Goal: Transaction & Acquisition: Purchase product/service

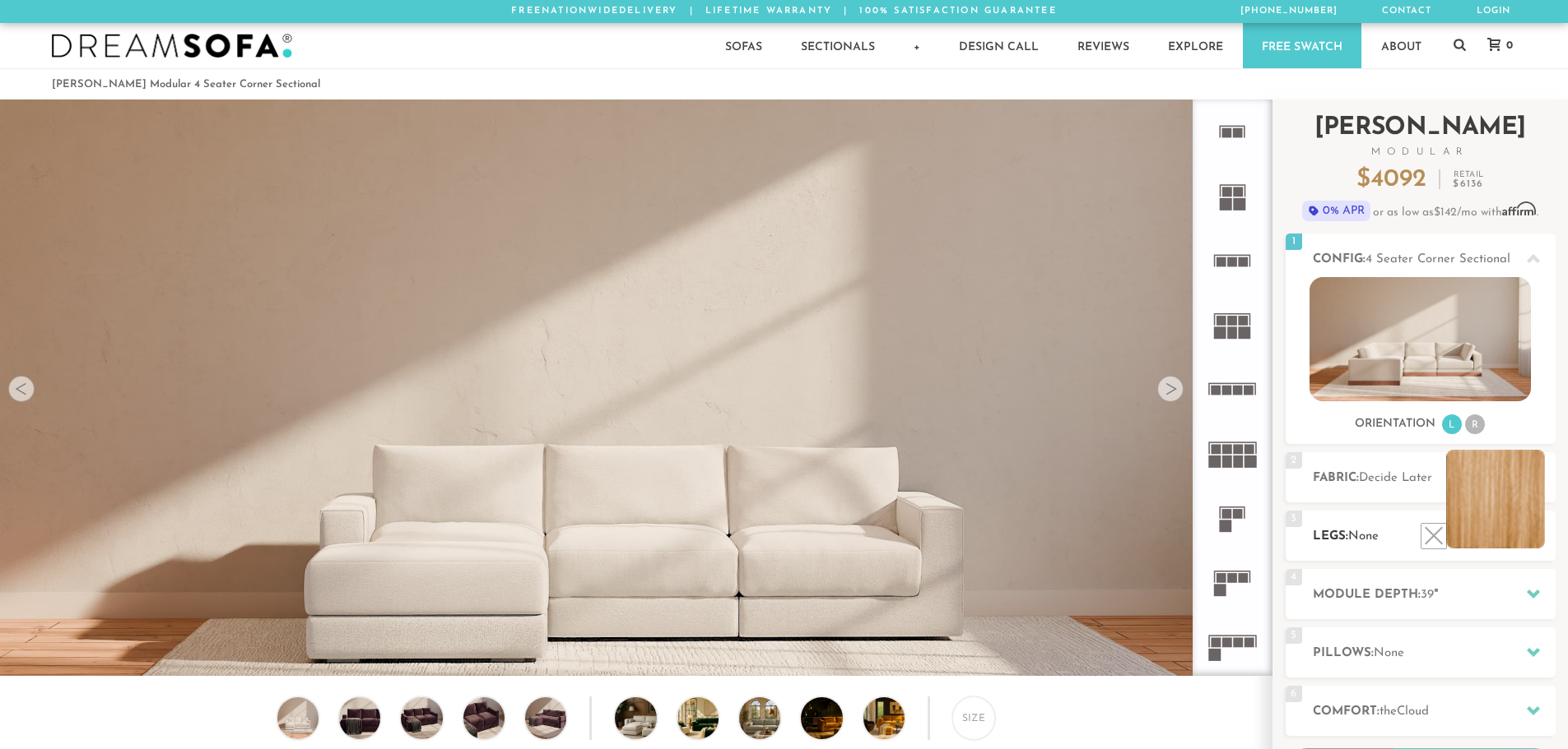
click at [1540, 544] on li at bounding box center [1496, 500] width 99 height 99
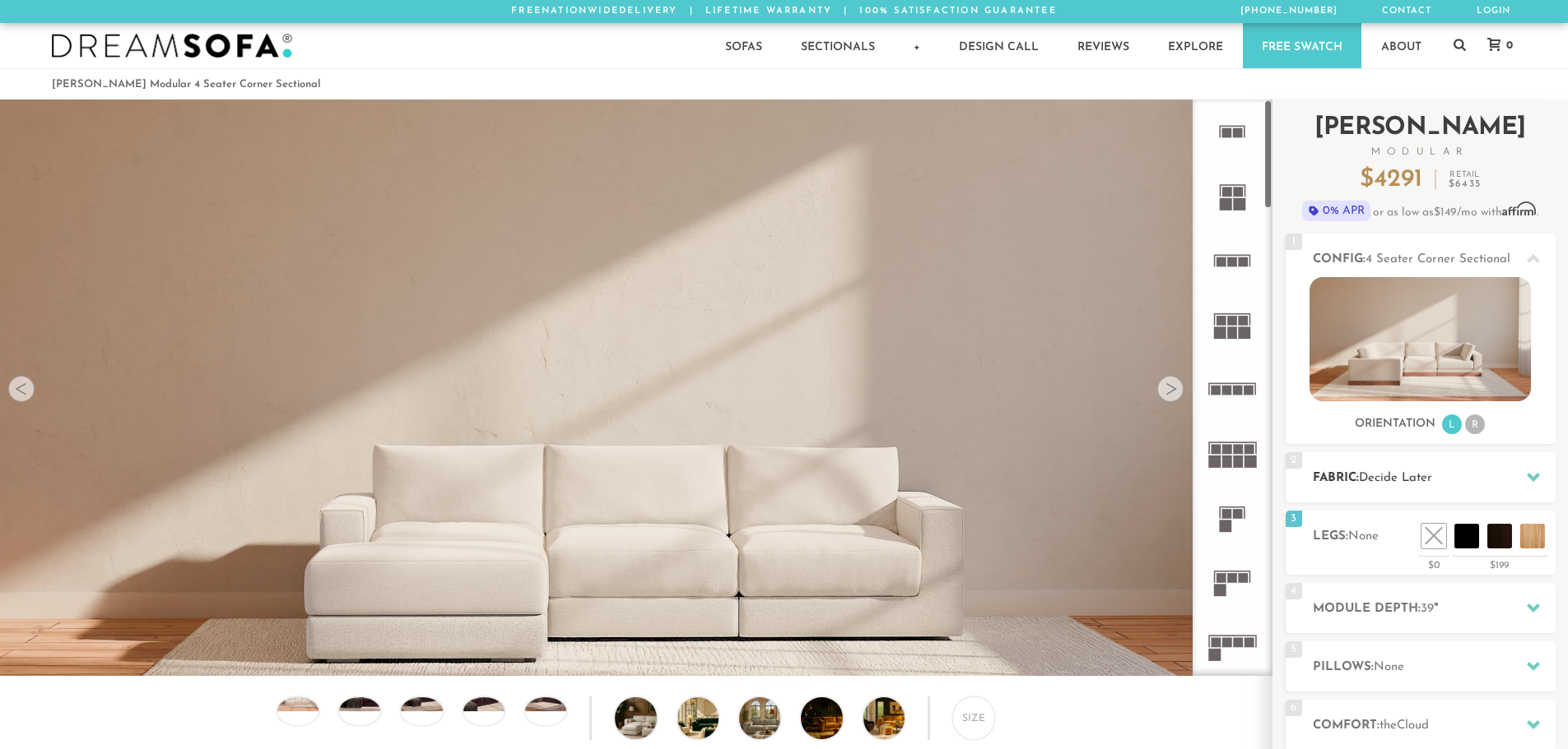
click at [1514, 481] on h2 "Fabric: Decide Later" at bounding box center [1433, 478] width 243 height 19
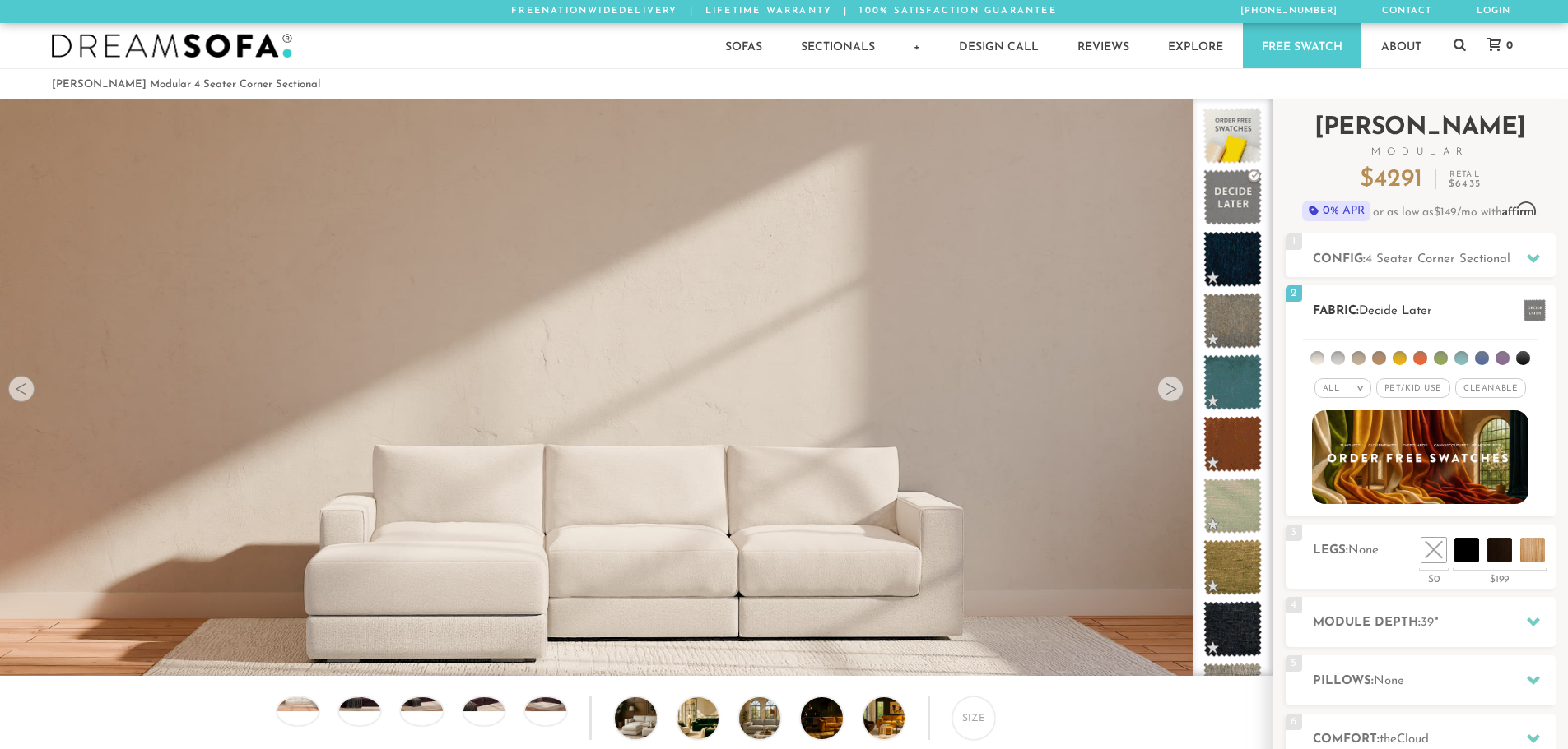
click at [1461, 356] on li at bounding box center [1461, 358] width 14 height 14
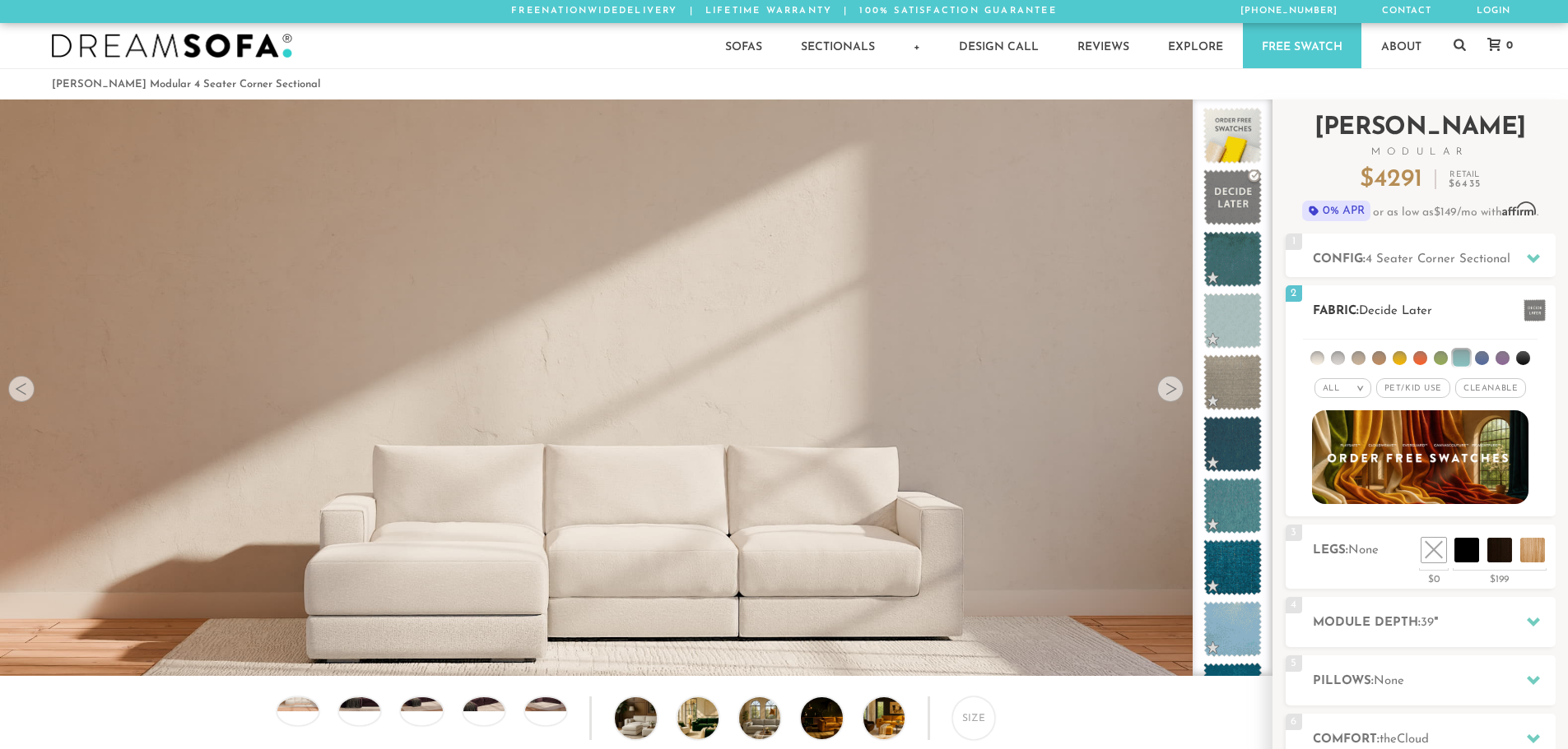
click at [1314, 355] on li at bounding box center [1317, 358] width 14 height 14
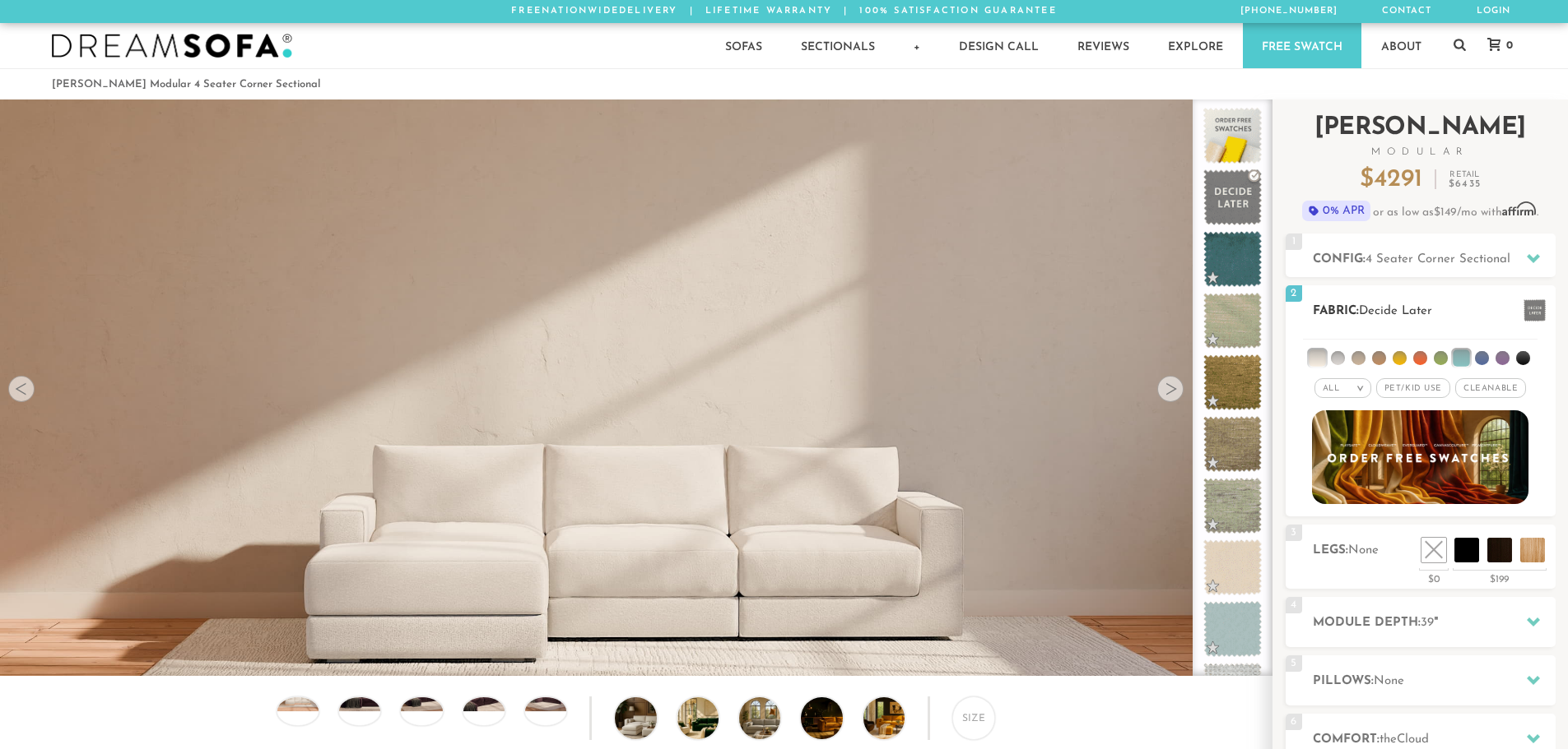
click at [1338, 359] on li at bounding box center [1337, 358] width 14 height 14
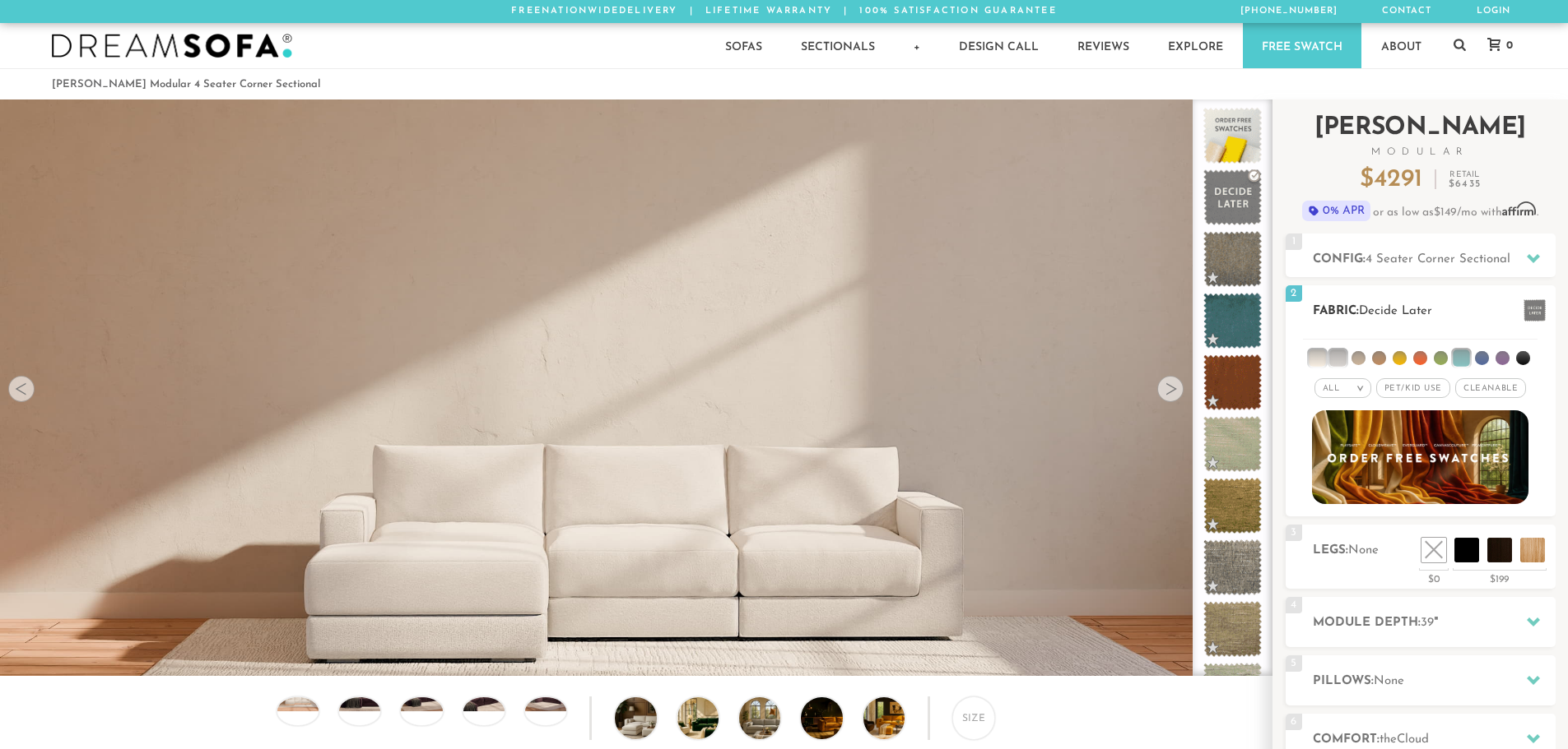
click at [1317, 362] on li at bounding box center [1317, 357] width 17 height 17
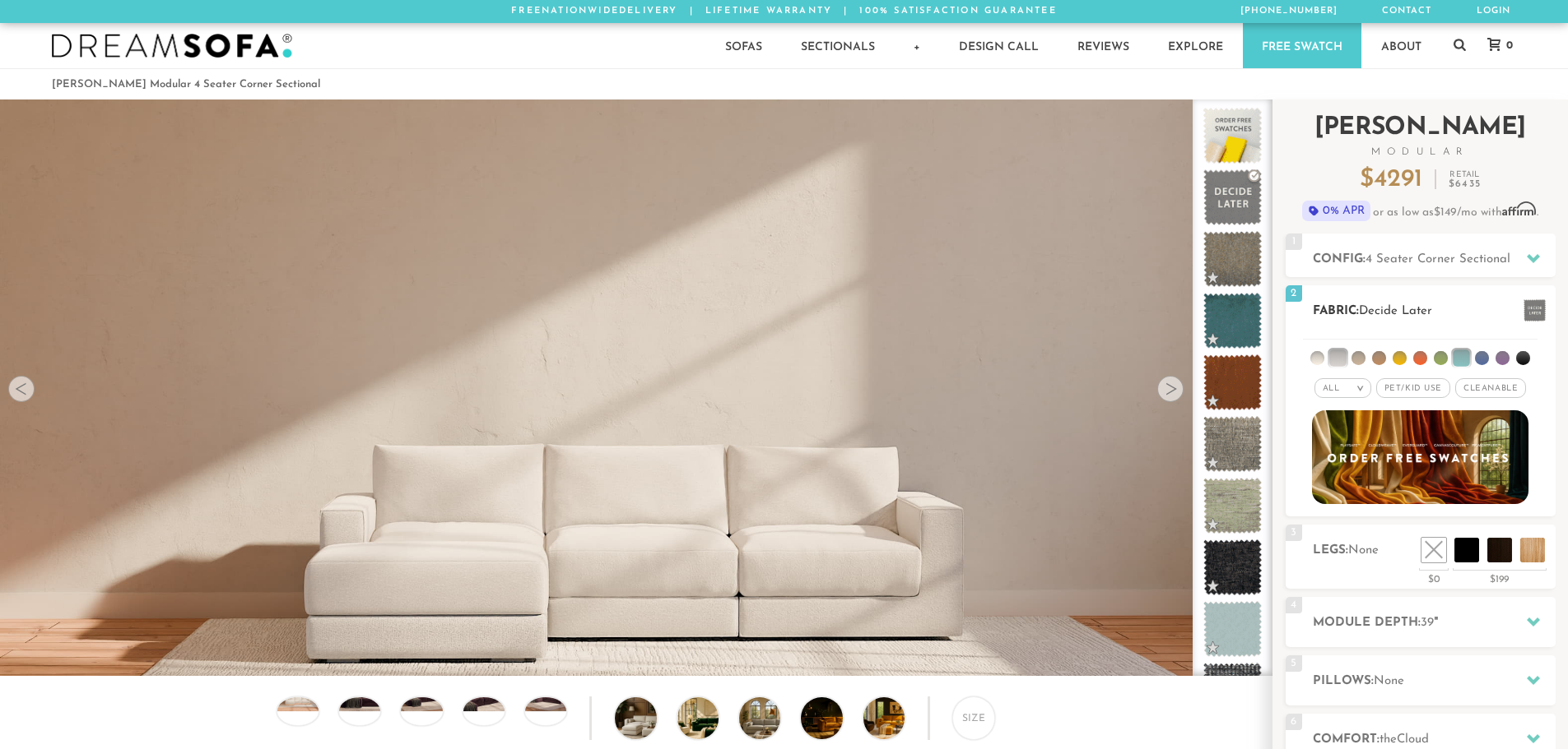
click at [1466, 353] on li at bounding box center [1460, 357] width 17 height 17
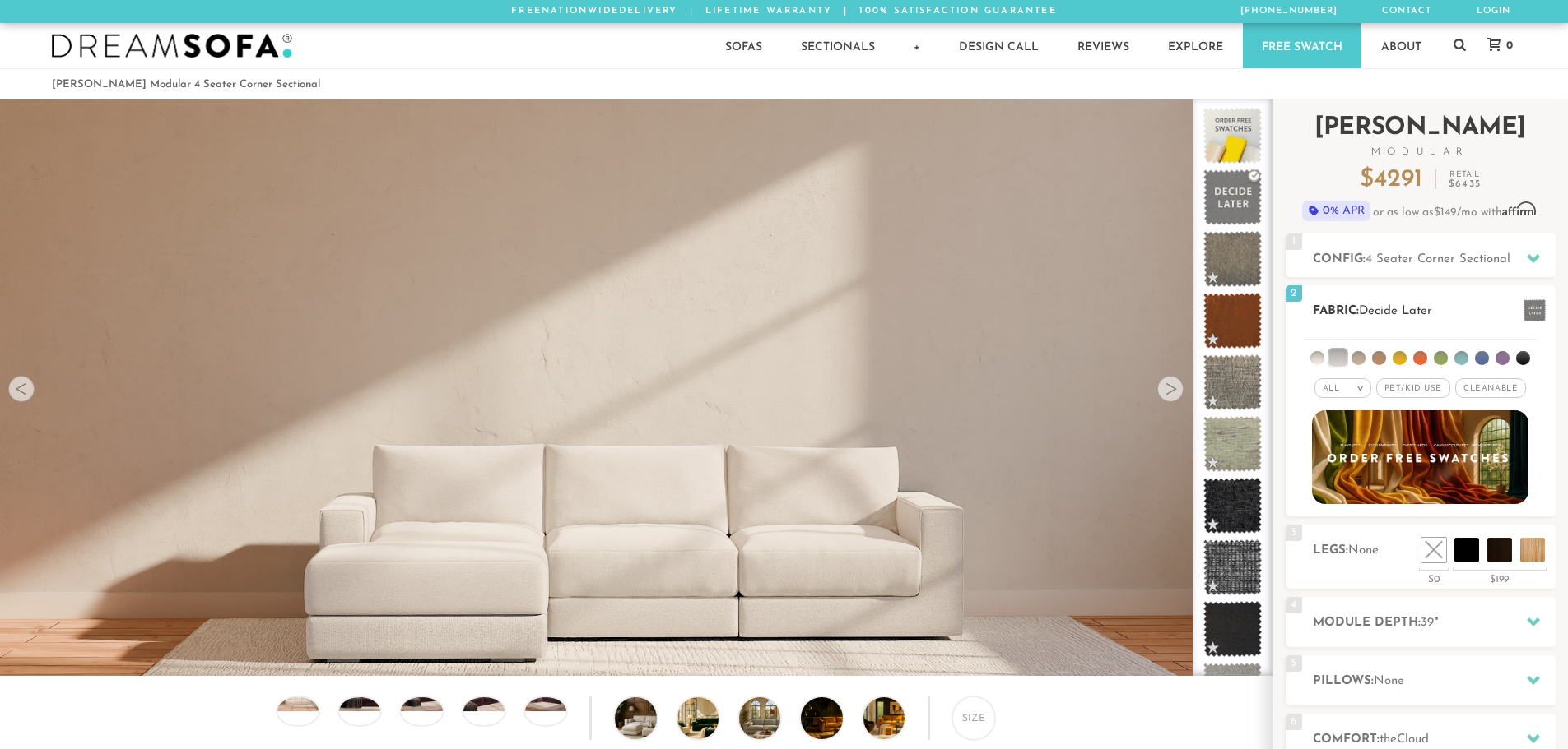
click at [1343, 357] on li at bounding box center [1337, 357] width 17 height 17
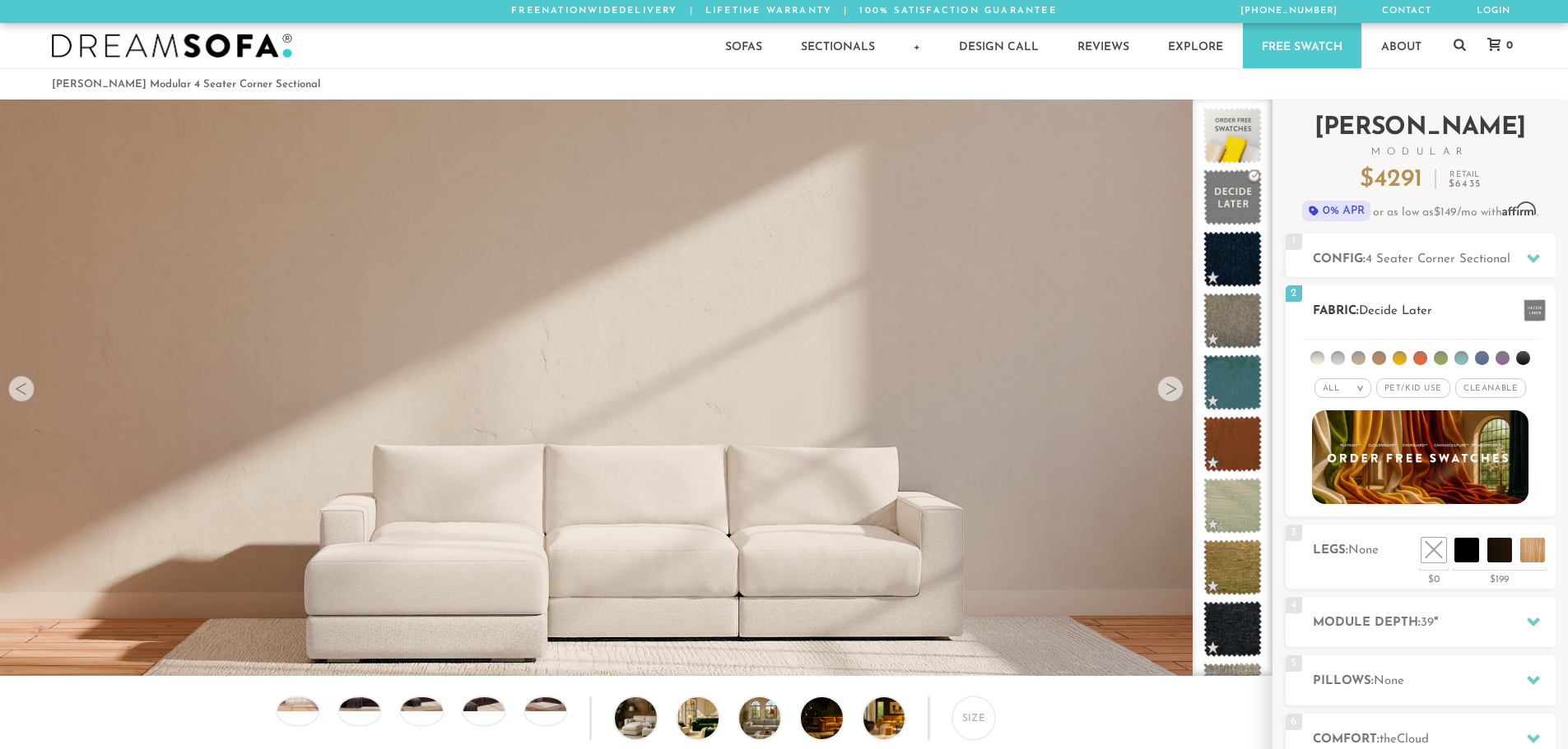
click at [1459, 358] on li at bounding box center [1461, 358] width 14 height 14
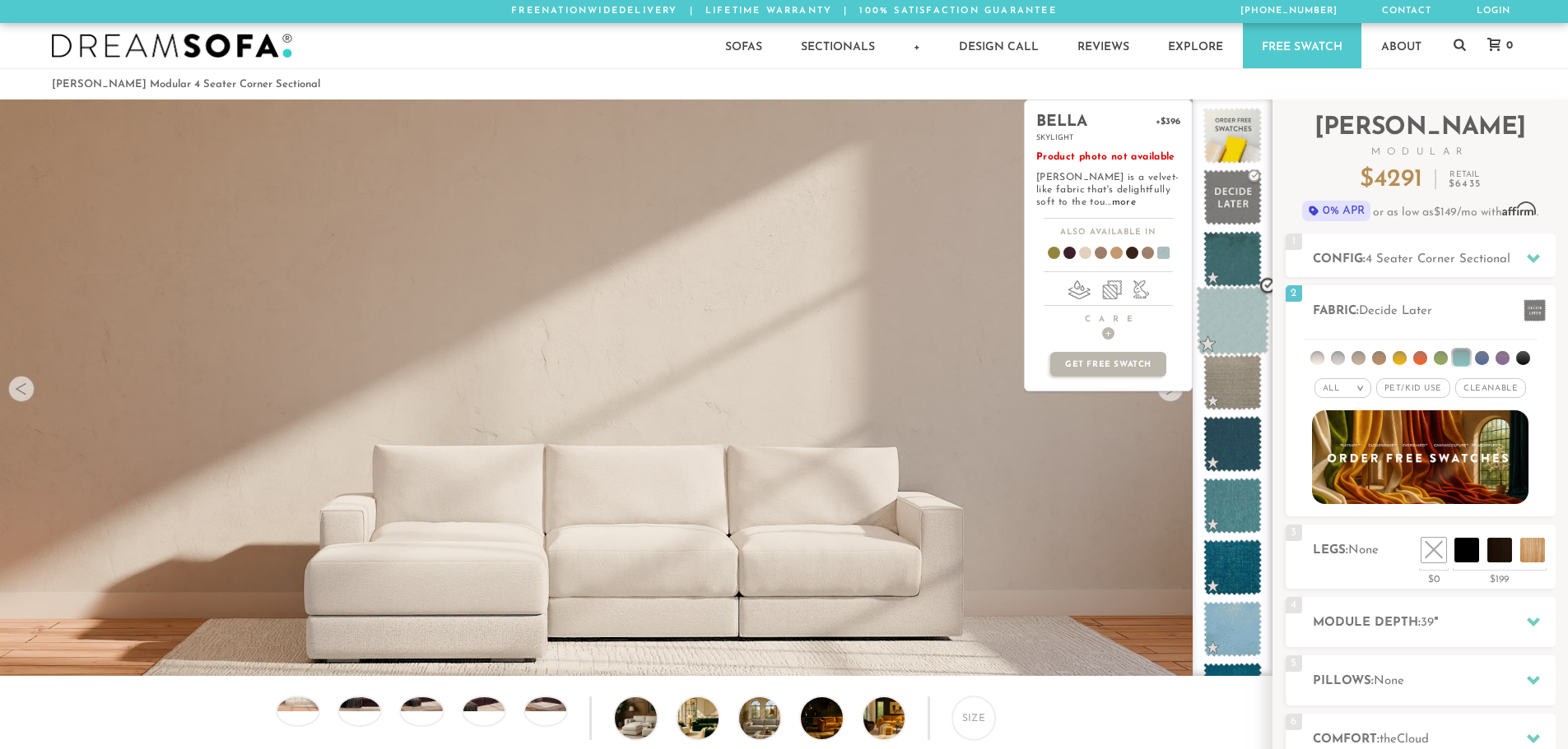
click at [1233, 324] on span at bounding box center [1232, 321] width 73 height 70
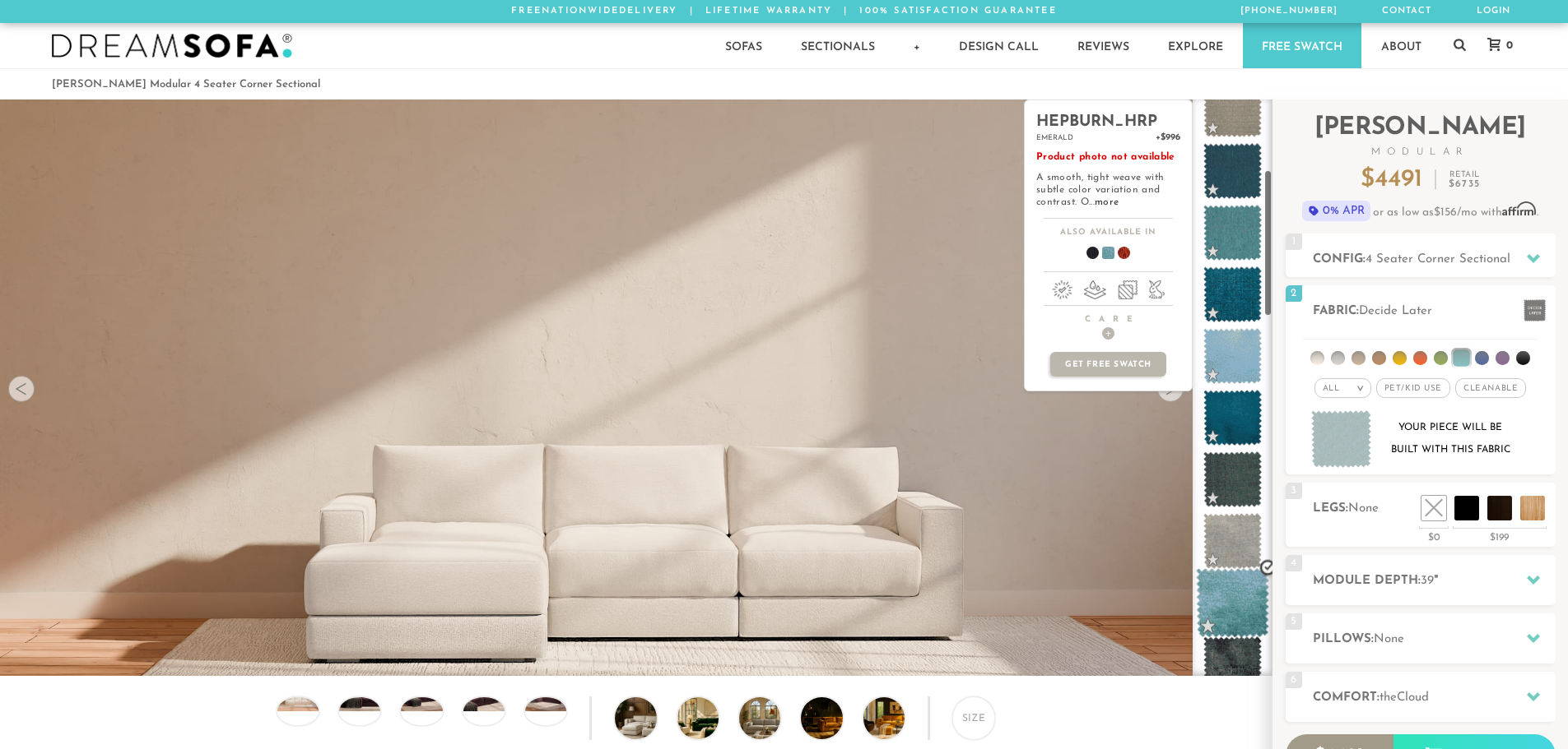
scroll to position [275, 0]
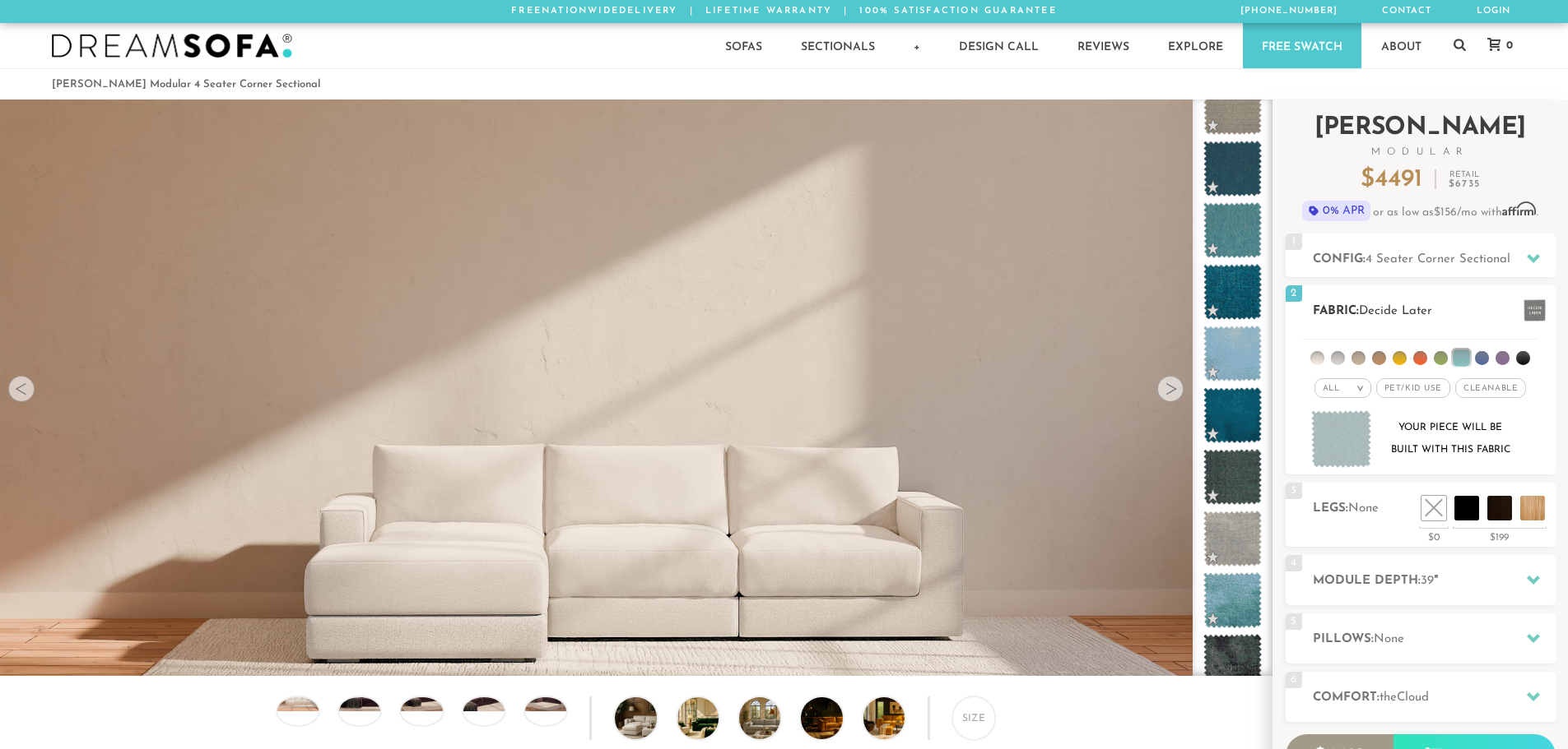
click at [1340, 353] on li at bounding box center [1337, 358] width 14 height 14
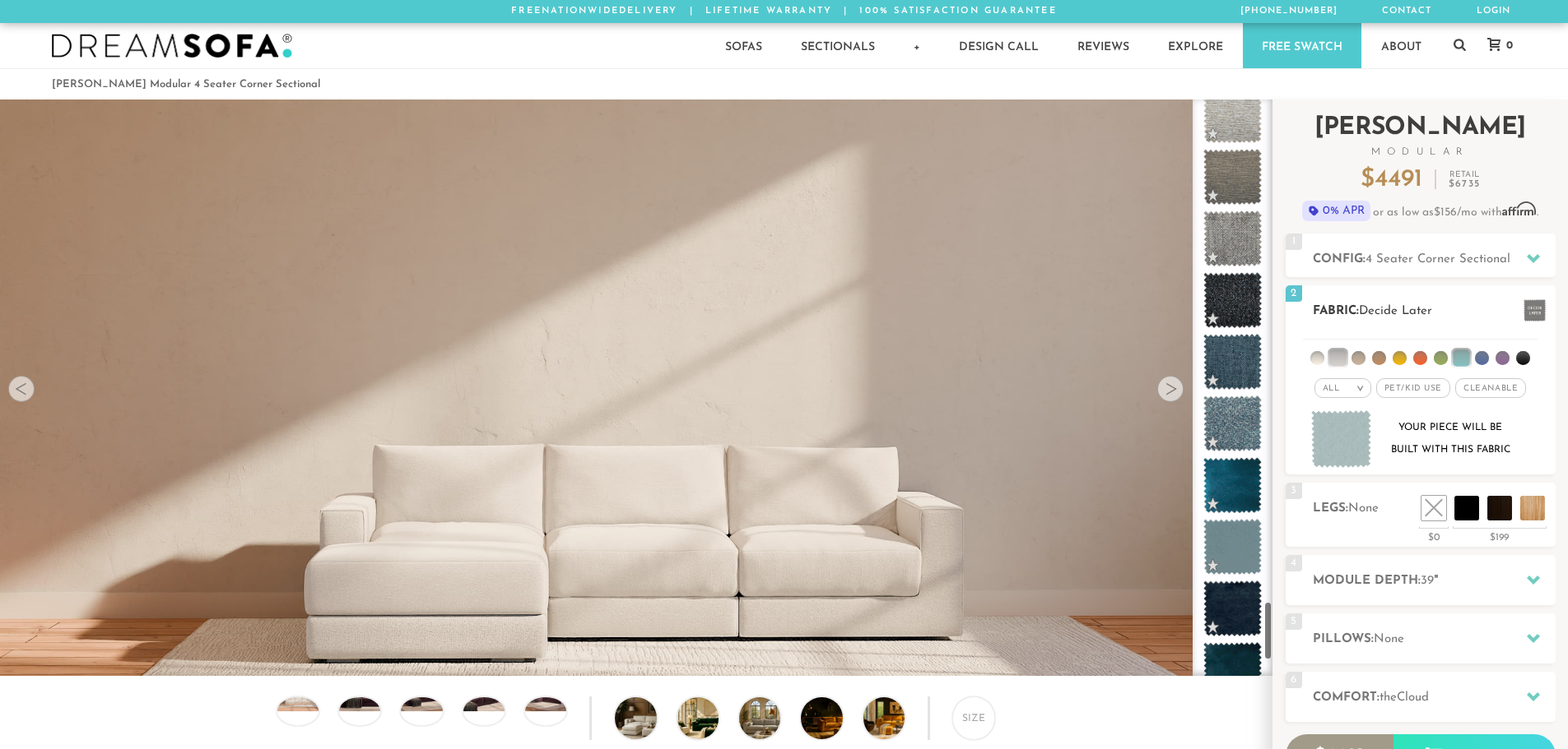
scroll to position [4901, 0]
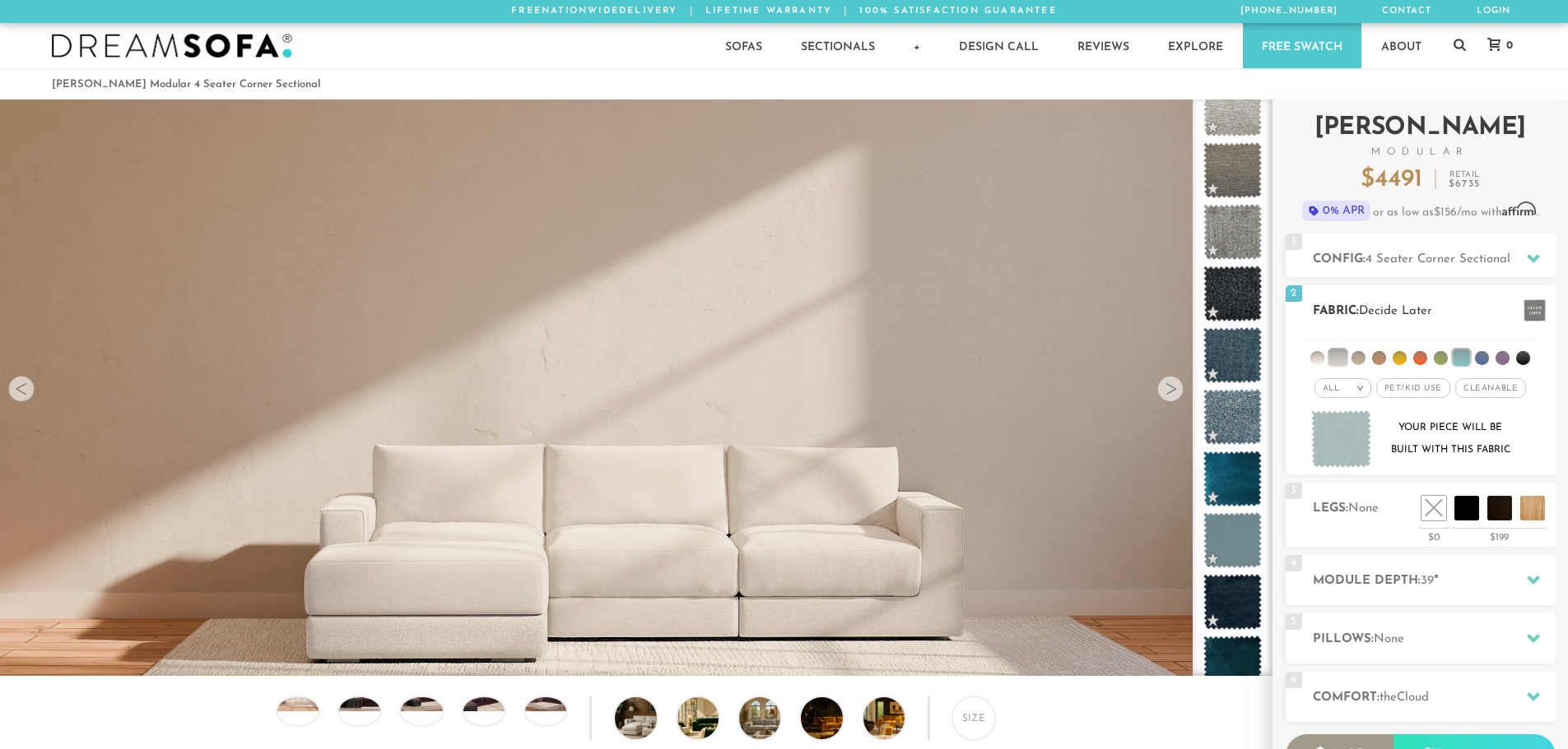
click at [1341, 358] on li at bounding box center [1337, 357] width 17 height 17
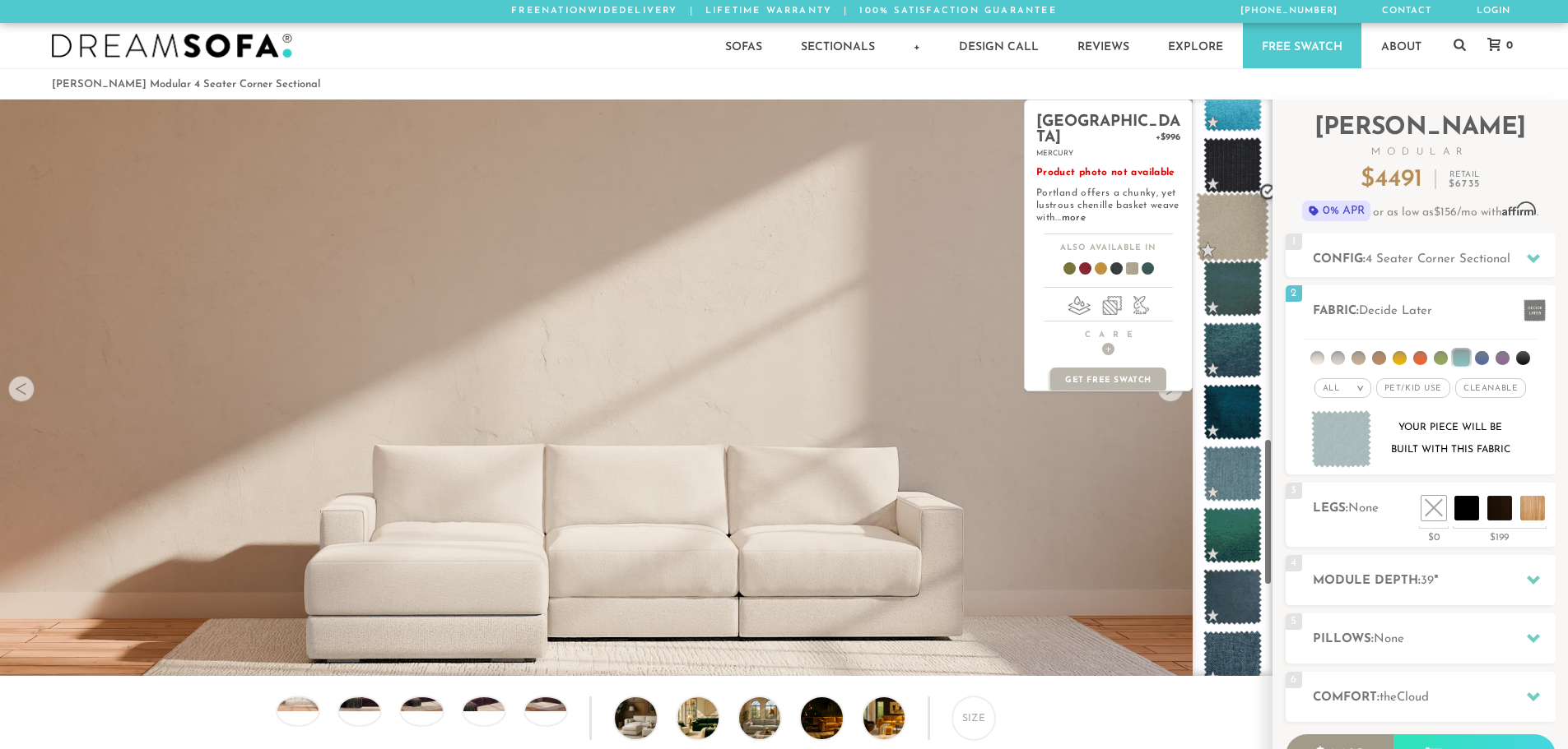
scroll to position [1327, 0]
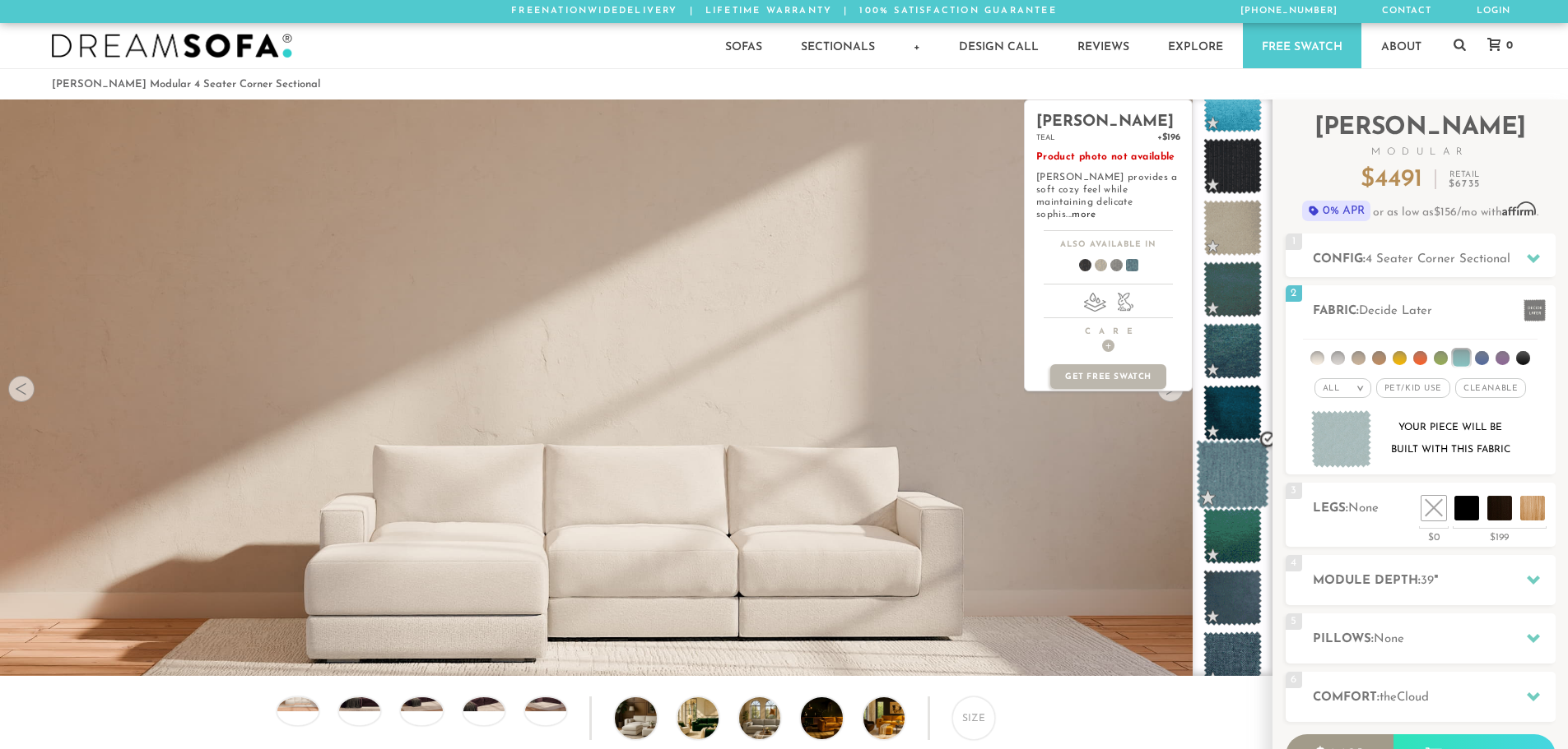
click at [1237, 472] on span at bounding box center [1232, 475] width 73 height 70
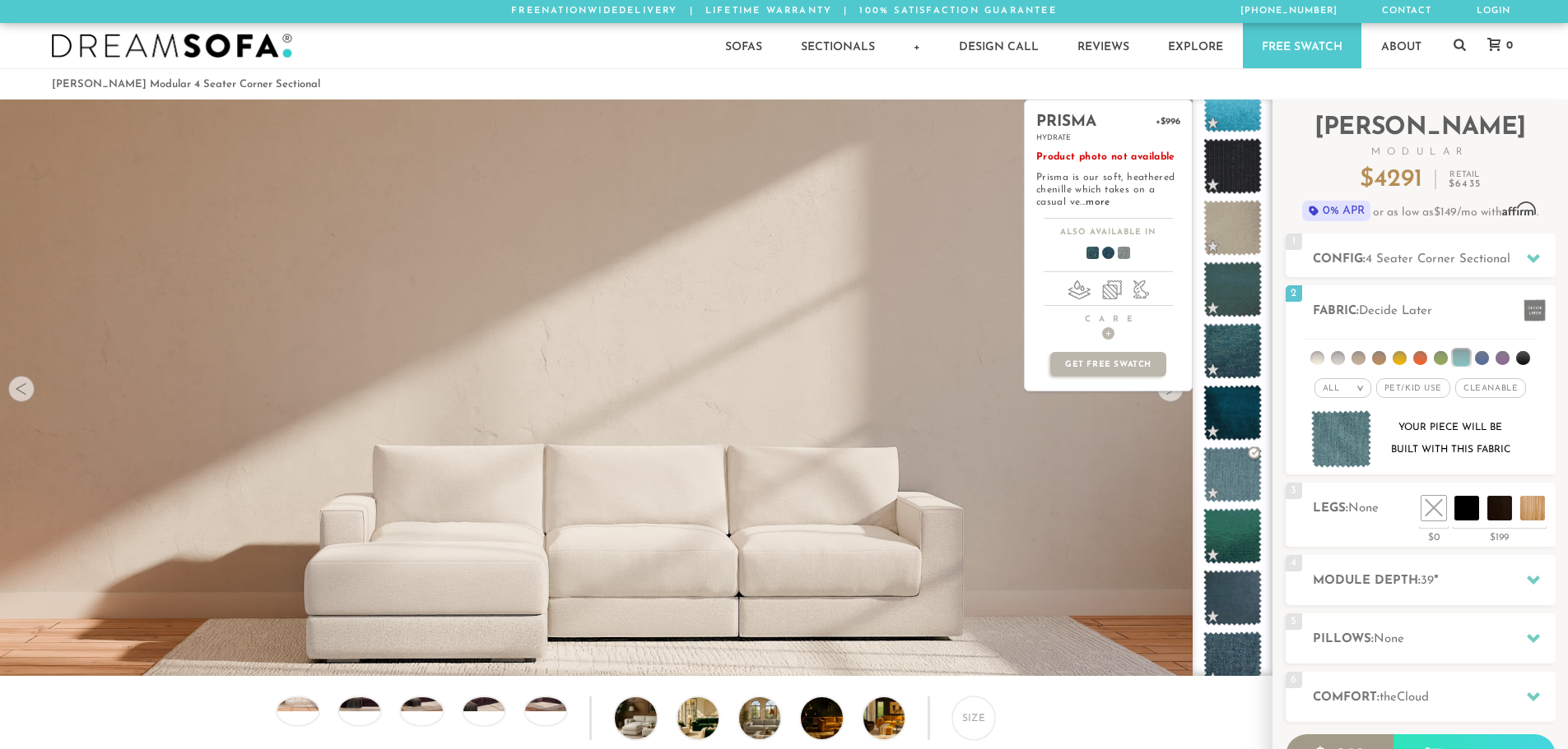
click at [1123, 255] on span at bounding box center [1117, 256] width 63 height 61
click at [1090, 250] on span at bounding box center [1086, 256] width 63 height 61
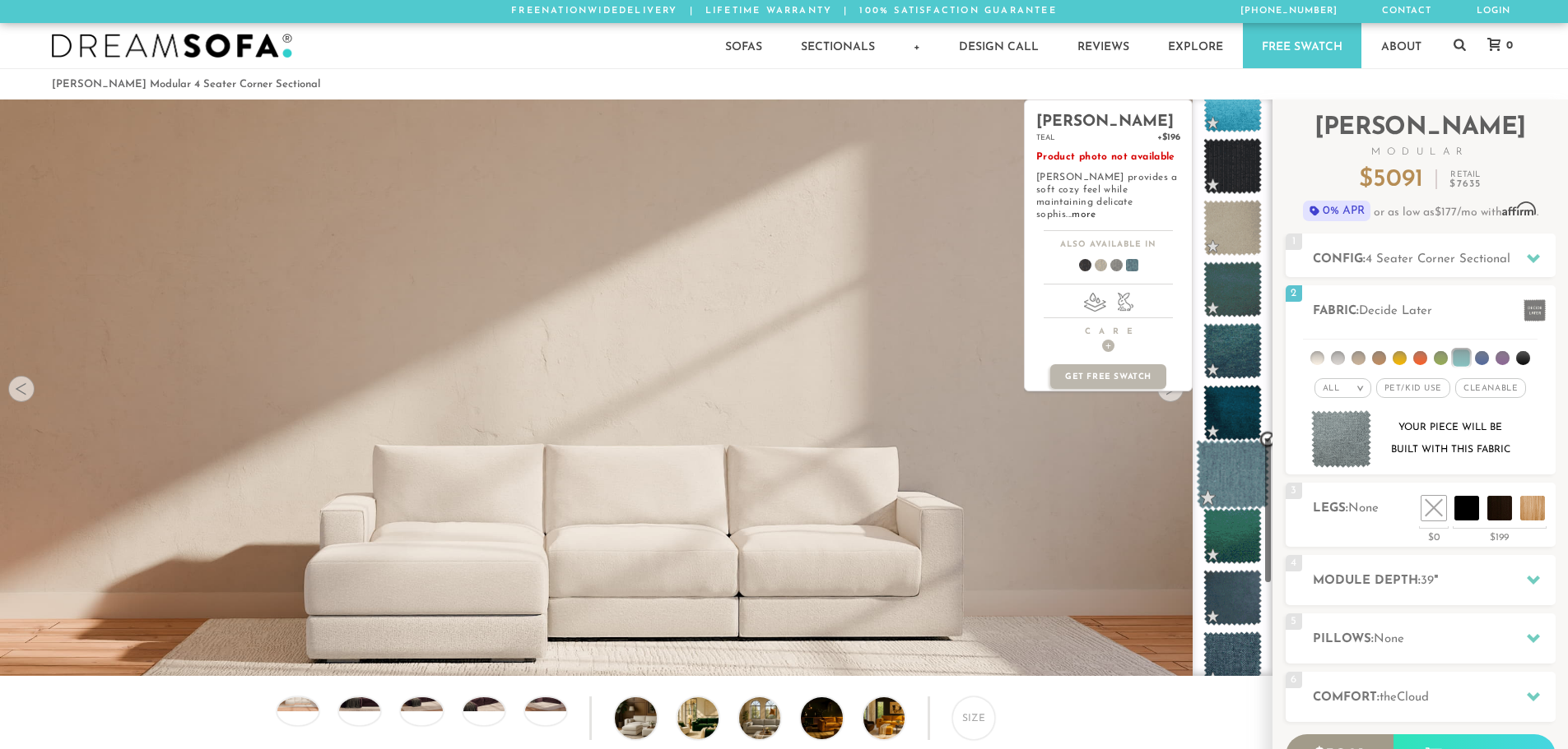
click at [1251, 475] on span at bounding box center [1232, 475] width 73 height 70
click at [1111, 254] on span at bounding box center [1110, 268] width 63 height 61
